Goal: Information Seeking & Learning: Check status

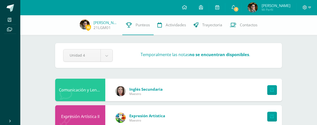
click at [274, 9] on span "Mi Perfil" at bounding box center [275, 10] width 29 height 4
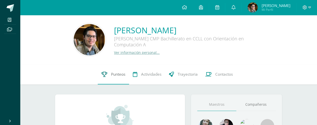
click at [118, 75] on span "Punteos" at bounding box center [118, 74] width 14 height 5
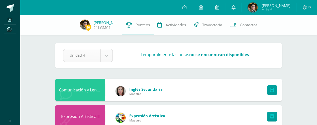
click at [308, 8] on icon at bounding box center [309, 7] width 3 height 5
click at [296, 34] on span "Cerrar sesión" at bounding box center [293, 34] width 23 height 5
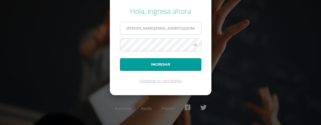
click at [187, 31] on input "[PERSON_NAME][EMAIL_ADDRESS][DOMAIN_NAME]" at bounding box center [160, 28] width 81 height 12
type input "[PERSON_NAME][EMAIL_ADDRESS][DOMAIN_NAME]"
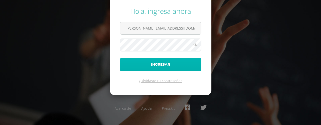
click at [153, 64] on button "Ingresar" at bounding box center [160, 64] width 81 height 13
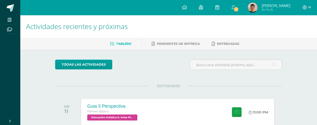
click at [278, 10] on span "Mi Perfil" at bounding box center [275, 10] width 29 height 4
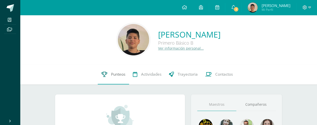
click at [119, 75] on span "Punteos" at bounding box center [118, 74] width 14 height 5
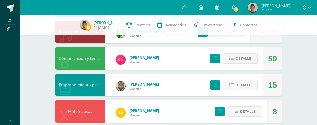
scroll to position [86, 0]
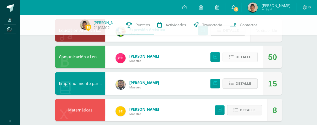
click at [239, 58] on span "Detalle" at bounding box center [243, 56] width 16 height 9
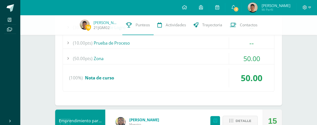
scroll to position [178, 0]
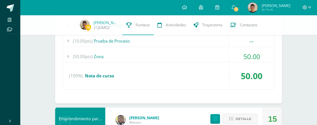
click at [218, 54] on div "(50.00pts) Zona" at bounding box center [168, 56] width 211 height 11
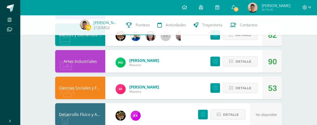
scroll to position [549, 0]
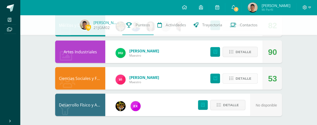
click at [238, 78] on span "Detalle" at bounding box center [243, 78] width 16 height 9
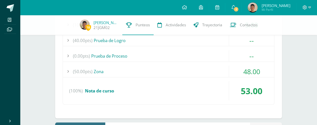
click at [215, 70] on div "(50.00pts) Zona" at bounding box center [168, 71] width 211 height 11
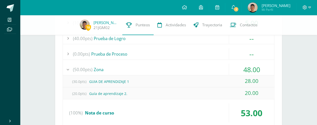
scroll to position [639, 0]
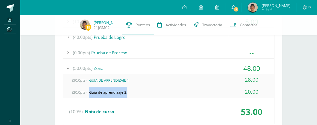
drag, startPoint x: 90, startPoint y: 90, endPoint x: 129, endPoint y: 88, distance: 39.7
click at [129, 88] on div "(20.0pts) Guía de aprendizaje 2." at bounding box center [168, 92] width 211 height 11
copy div "Guía de aprendizaje 2."
